Goal: Task Accomplishment & Management: Manage account settings

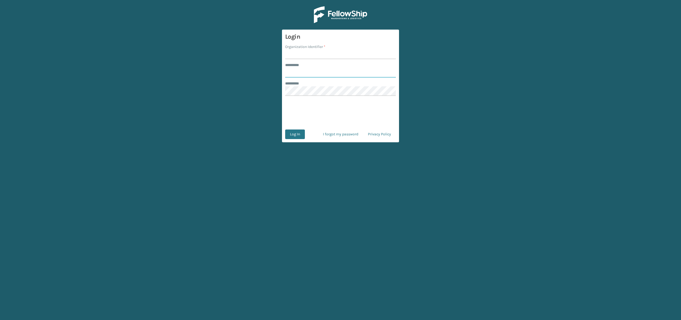
type input "**********"
type input "remco [GEOGRAPHIC_DATA]"
click at [297, 133] on button "Log In" at bounding box center [295, 134] width 20 height 10
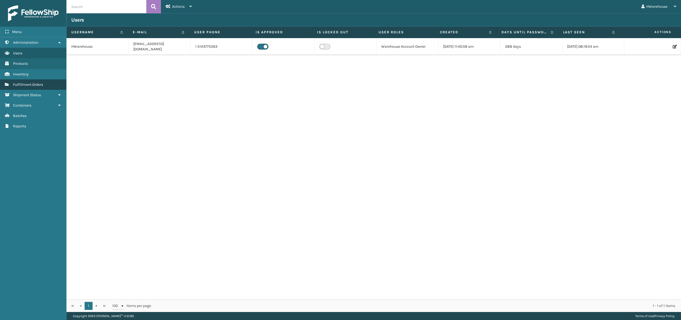
click at [33, 83] on span "Fulfillment Orders" at bounding box center [28, 84] width 30 height 5
